Goal: Check status: Check status

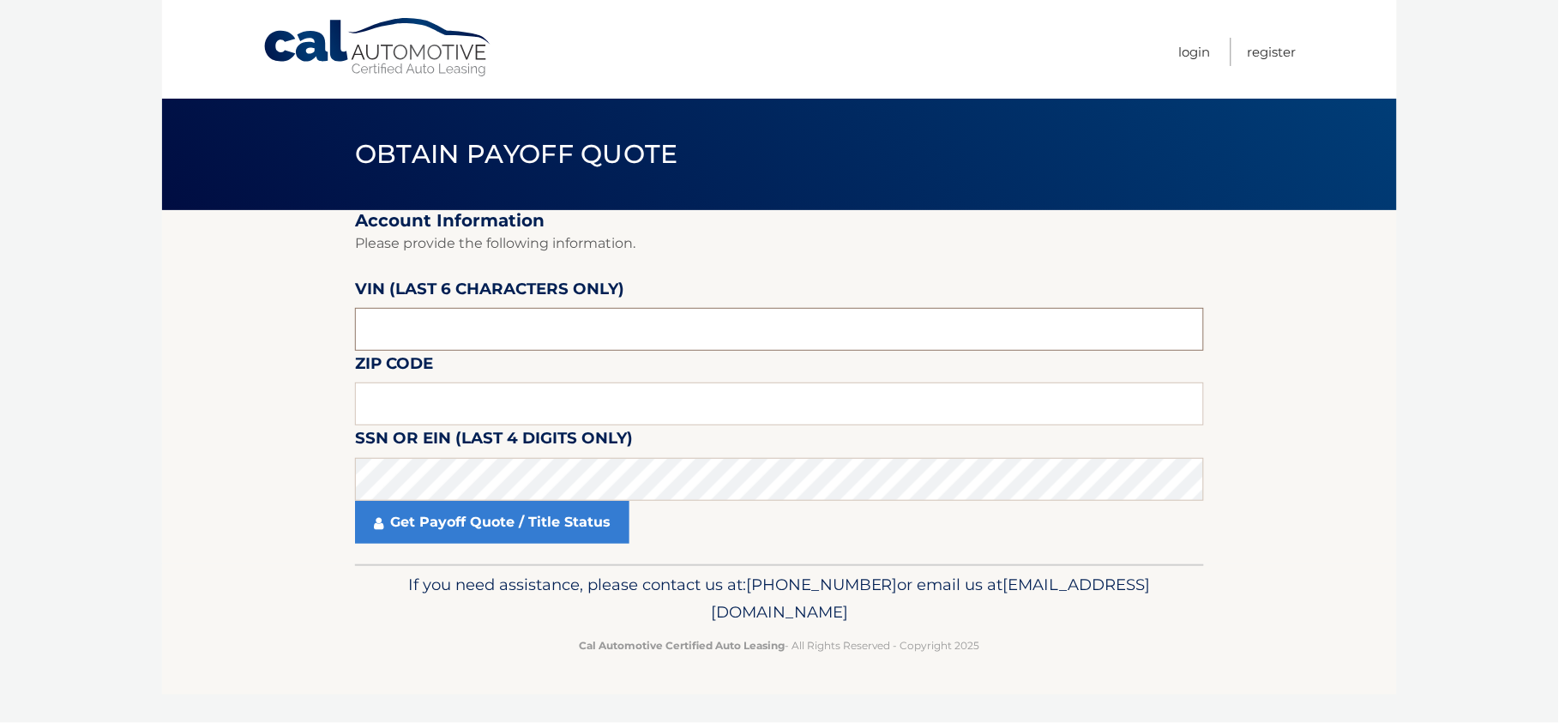
click at [494, 327] on input "text" at bounding box center [779, 329] width 849 height 43
type input "442054"
click at [439, 399] on input "text" at bounding box center [779, 403] width 849 height 43
type input "11590"
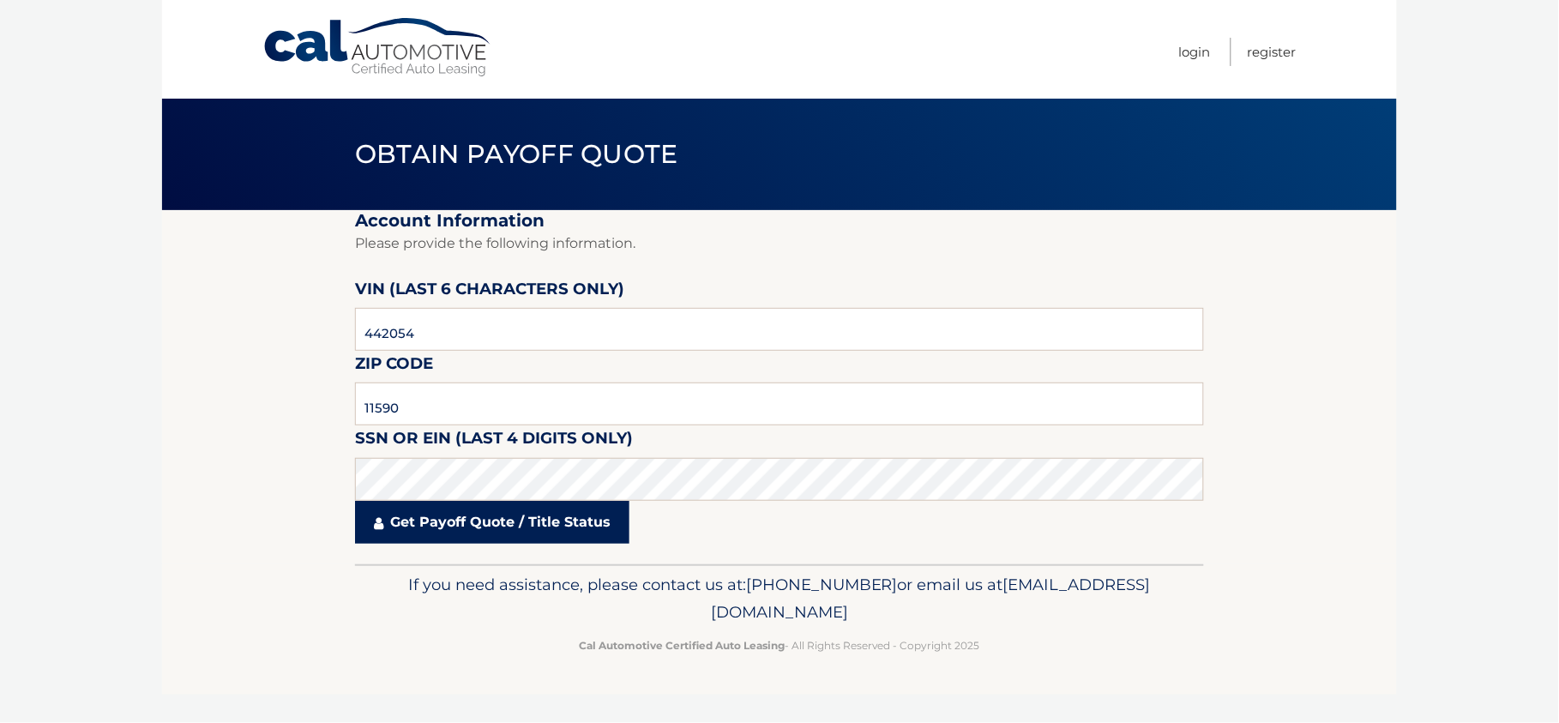
click at [442, 526] on link "Get Payoff Quote / Title Status" at bounding box center [492, 522] width 274 height 43
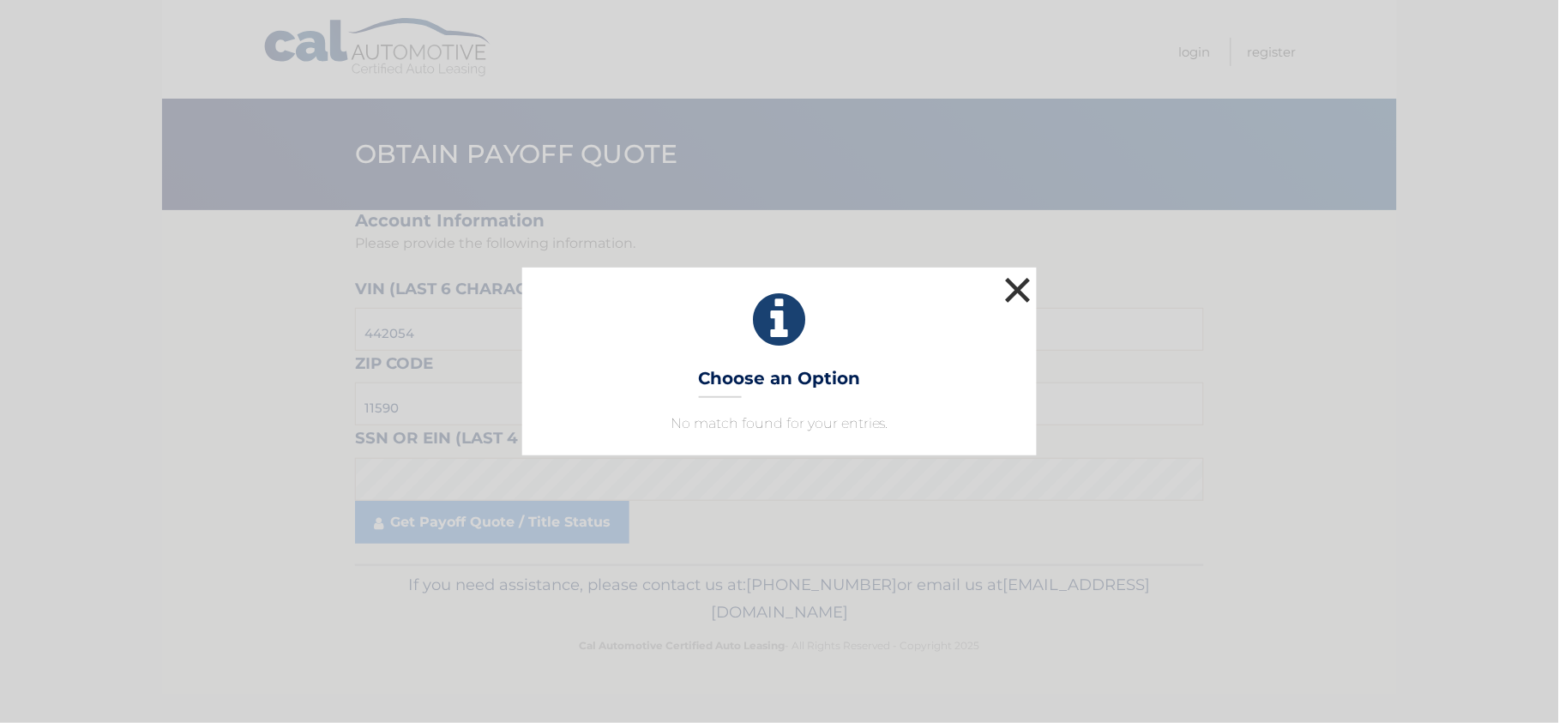
click at [1012, 285] on button "×" at bounding box center [1017, 290] width 34 height 34
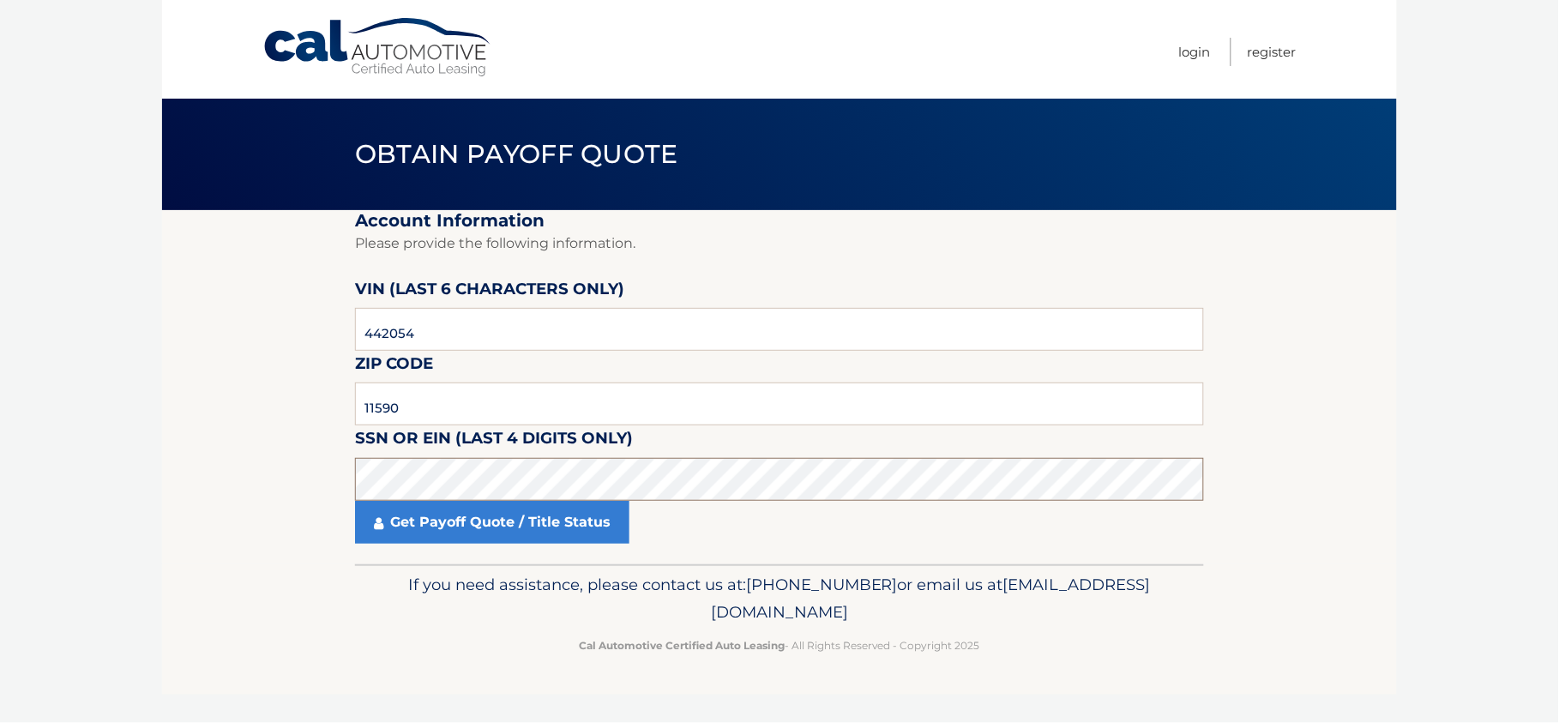
click at [118, 441] on body "Cal Automotive Menu Login Register Obtain Payoff Quote" at bounding box center [779, 361] width 1559 height 723
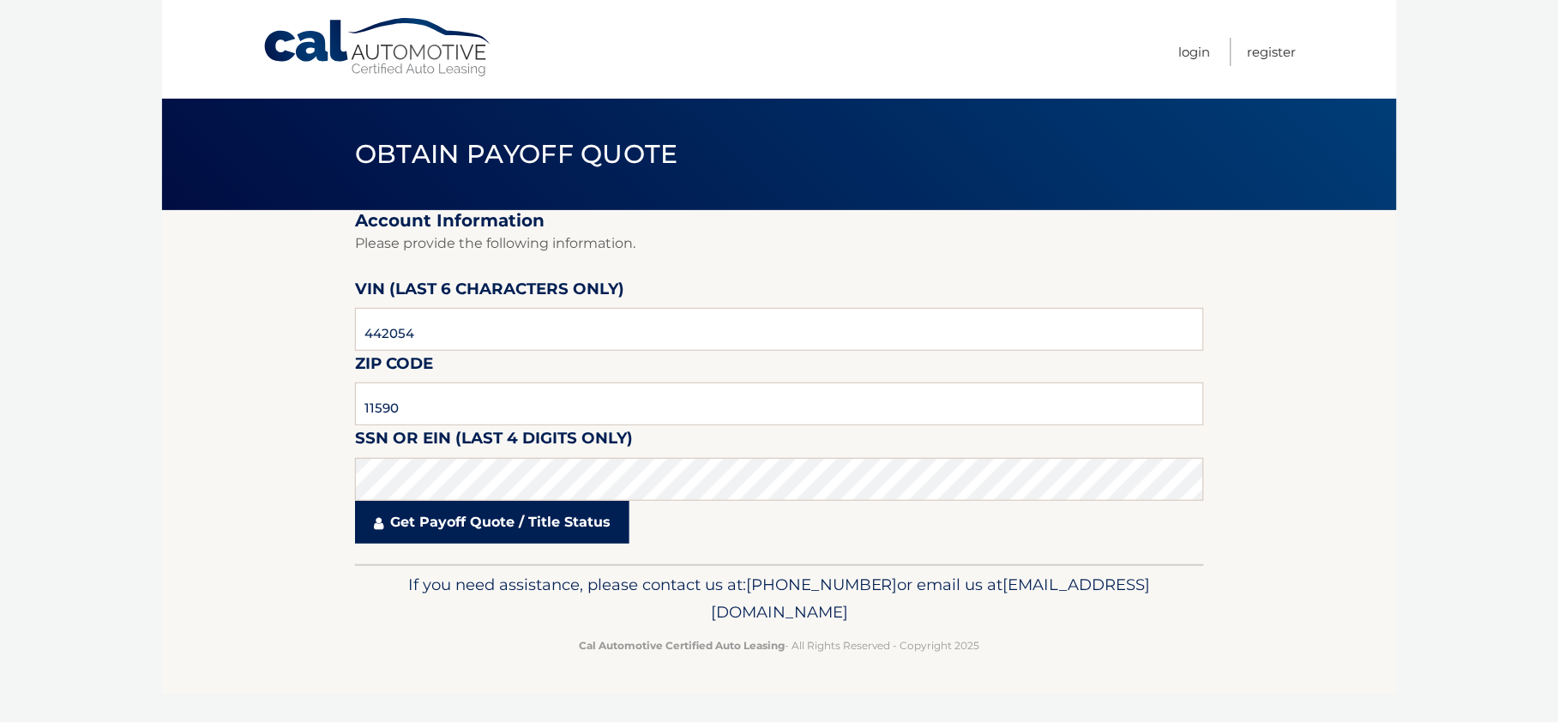
click at [478, 525] on link "Get Payoff Quote / Title Status" at bounding box center [492, 522] width 274 height 43
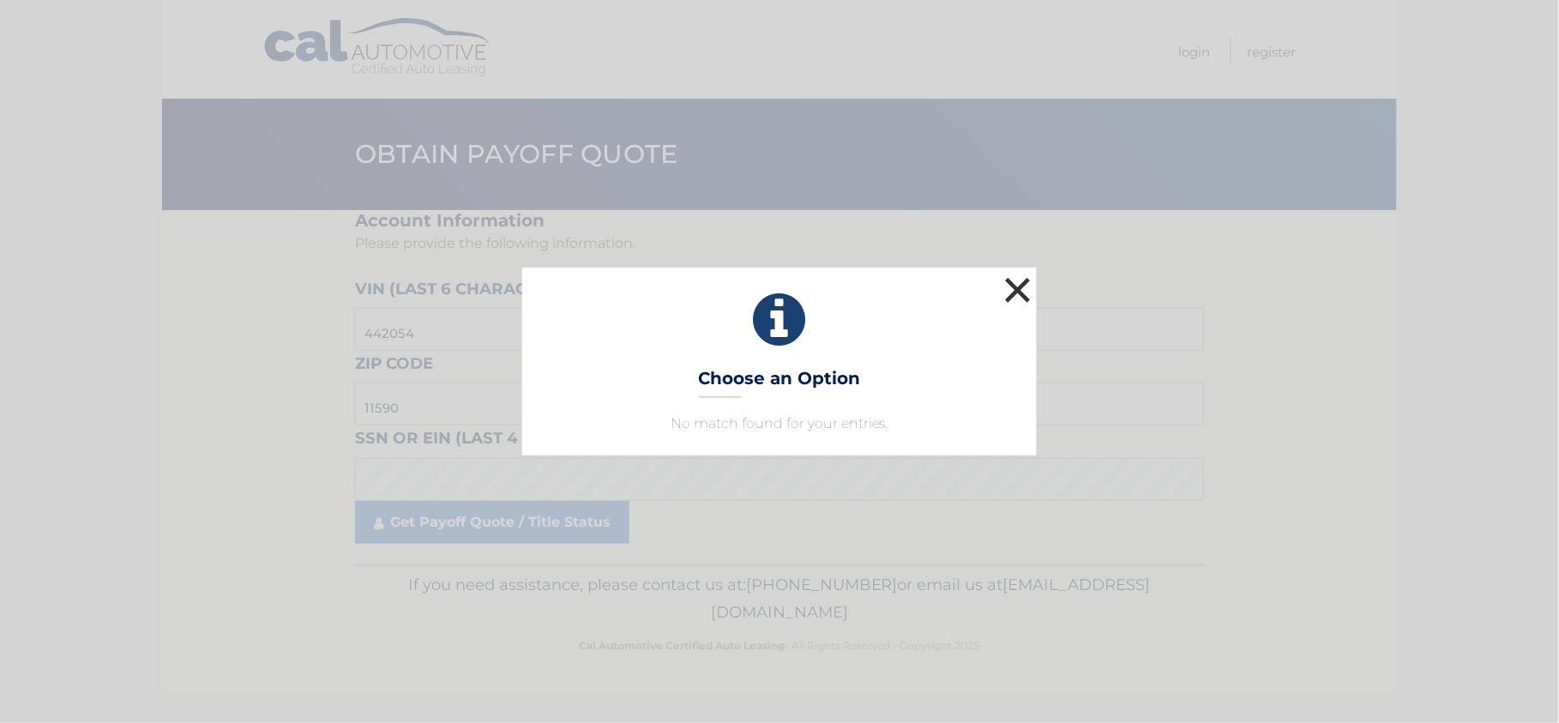
click at [1029, 288] on button "×" at bounding box center [1017, 290] width 34 height 34
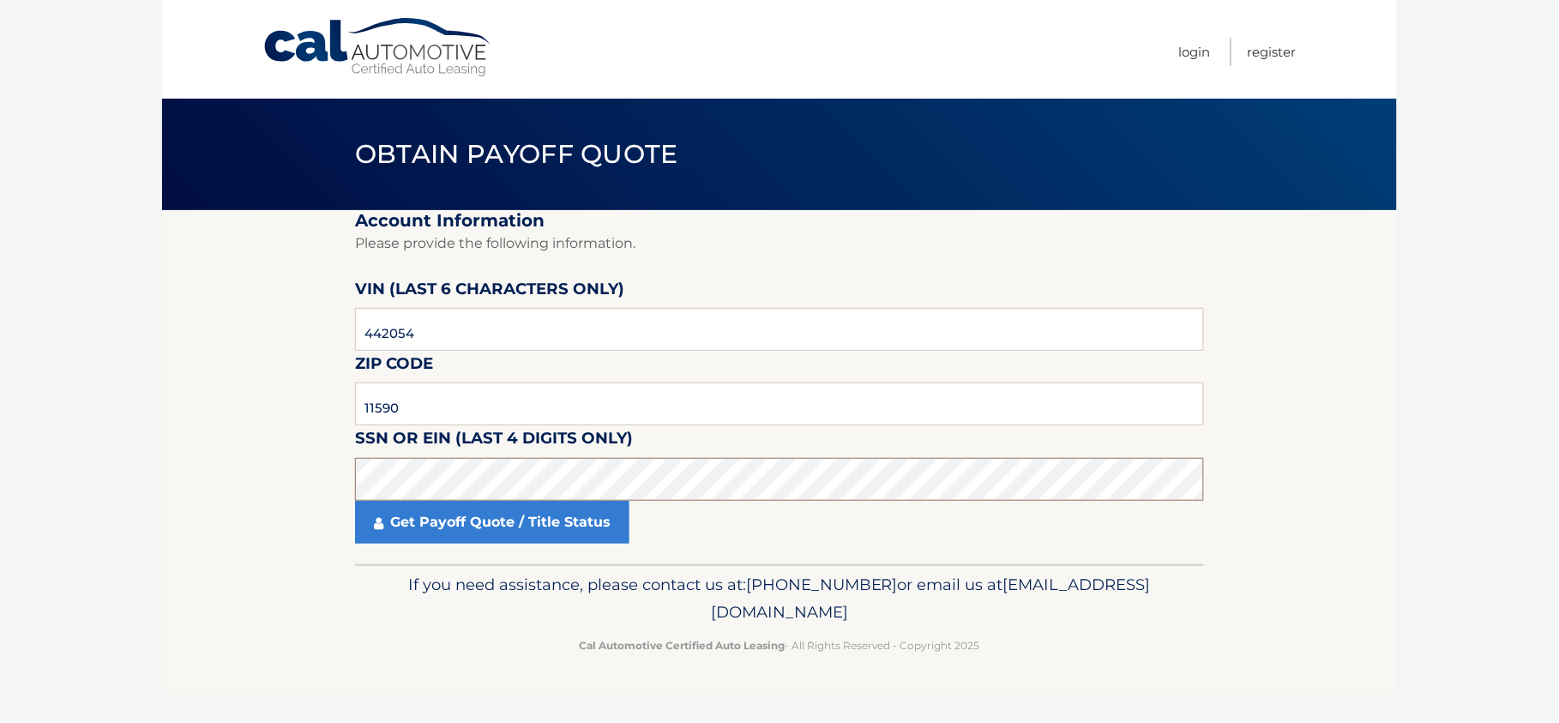
click at [192, 381] on section "Account Information Please provide the following information. [PERSON_NAME] (la…" at bounding box center [779, 387] width 1234 height 354
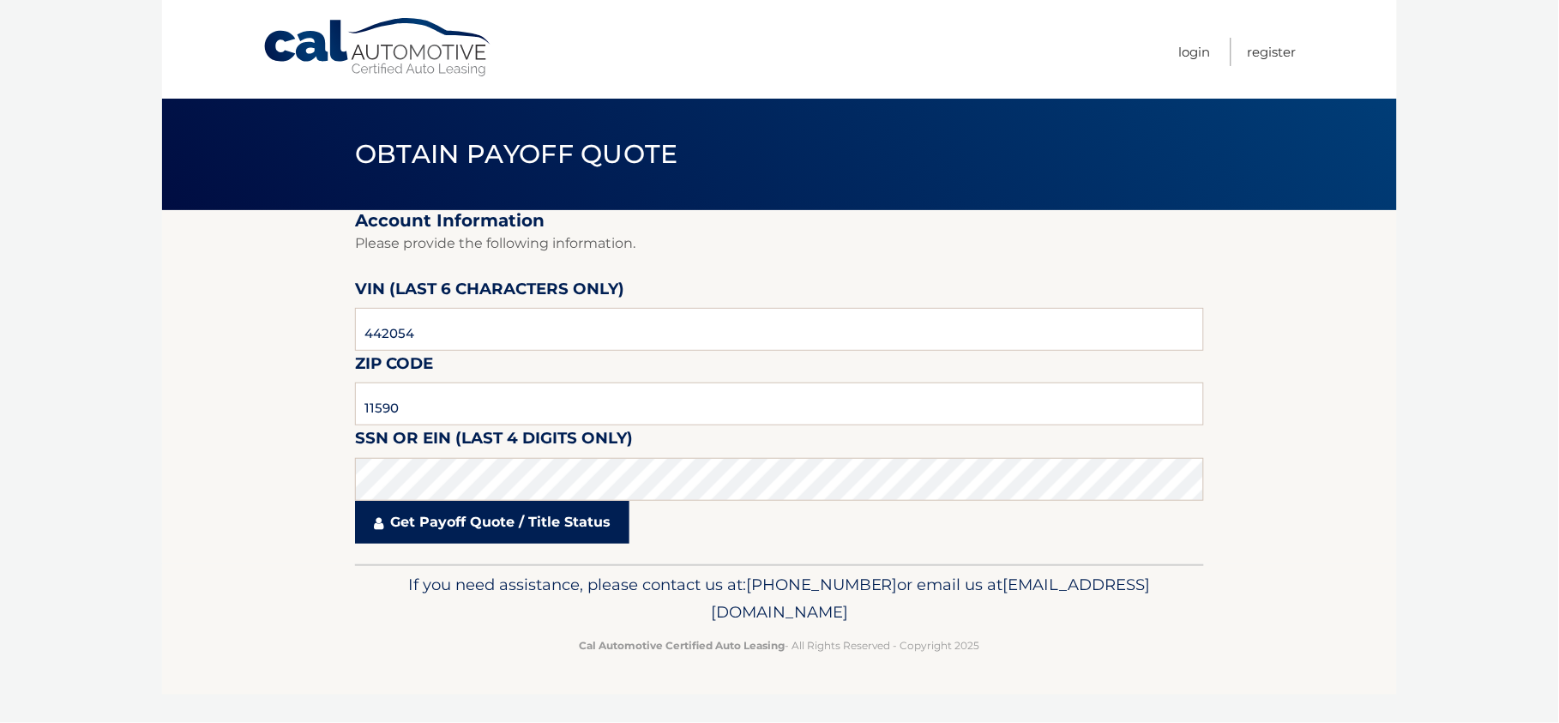
click at [503, 527] on link "Get Payoff Quote / Title Status" at bounding box center [492, 522] width 274 height 43
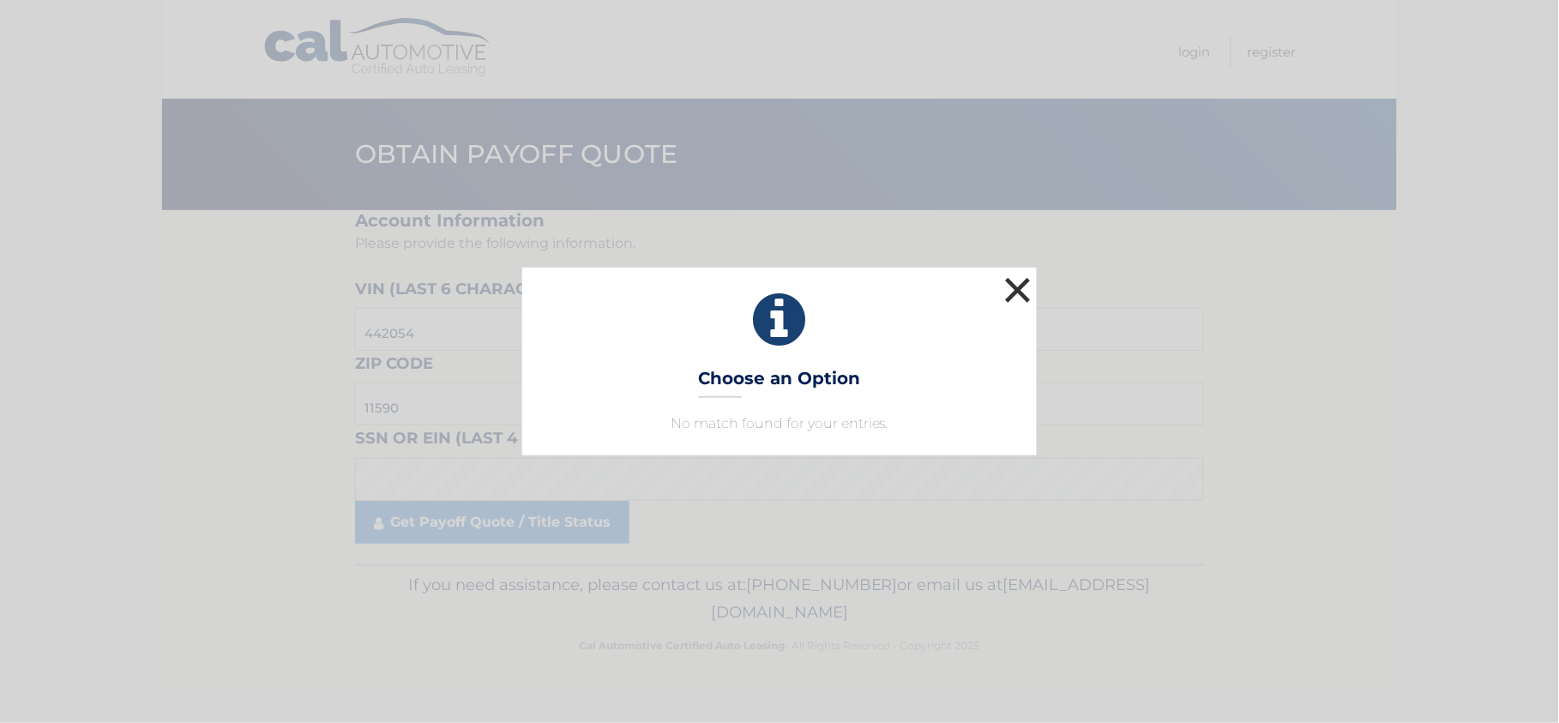
click at [1018, 290] on button "×" at bounding box center [1017, 290] width 34 height 34
